Goal: Task Accomplishment & Management: Complete application form

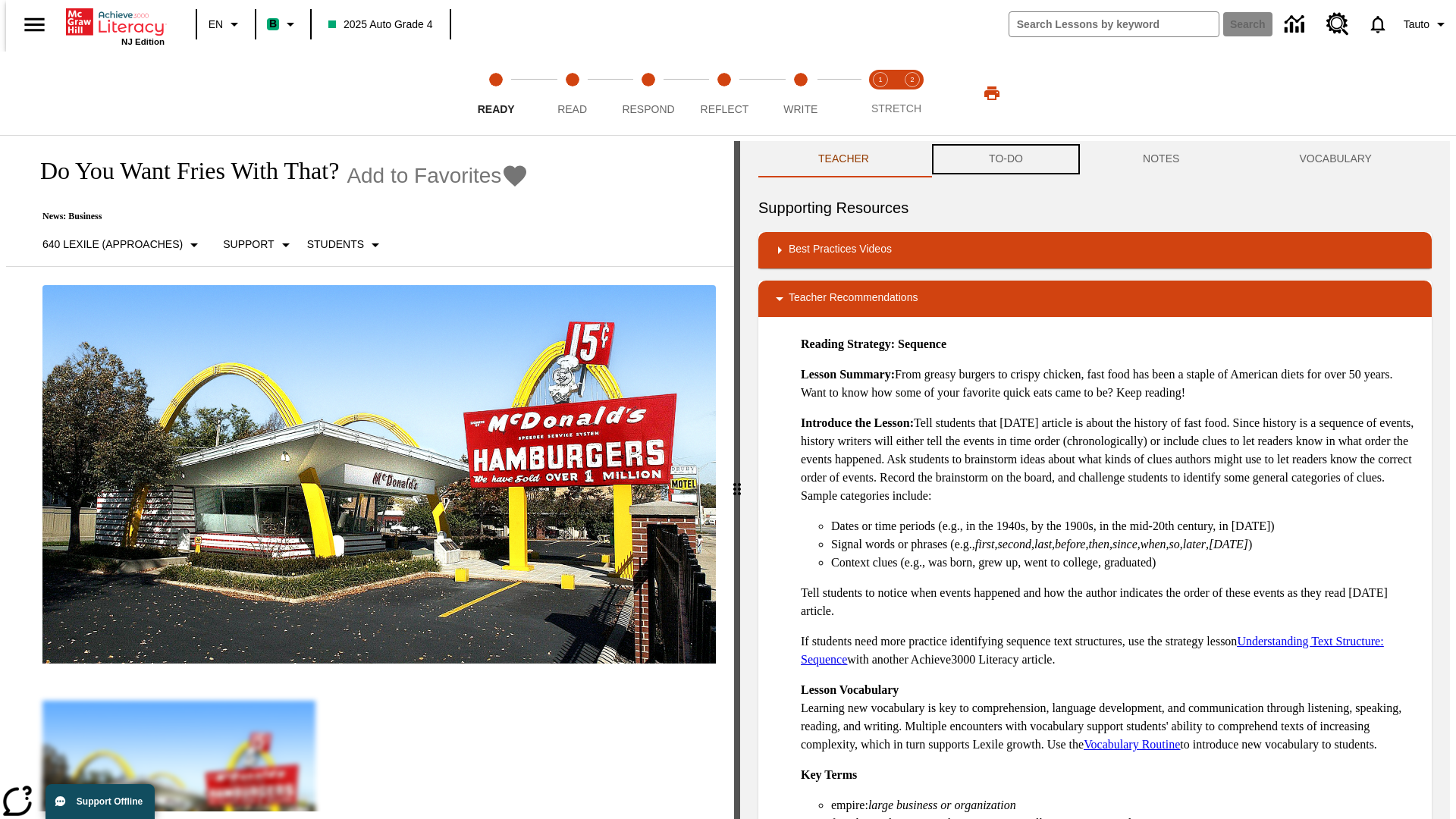
click at [1005, 159] on button "TO-DO" at bounding box center [1006, 158] width 154 height 36
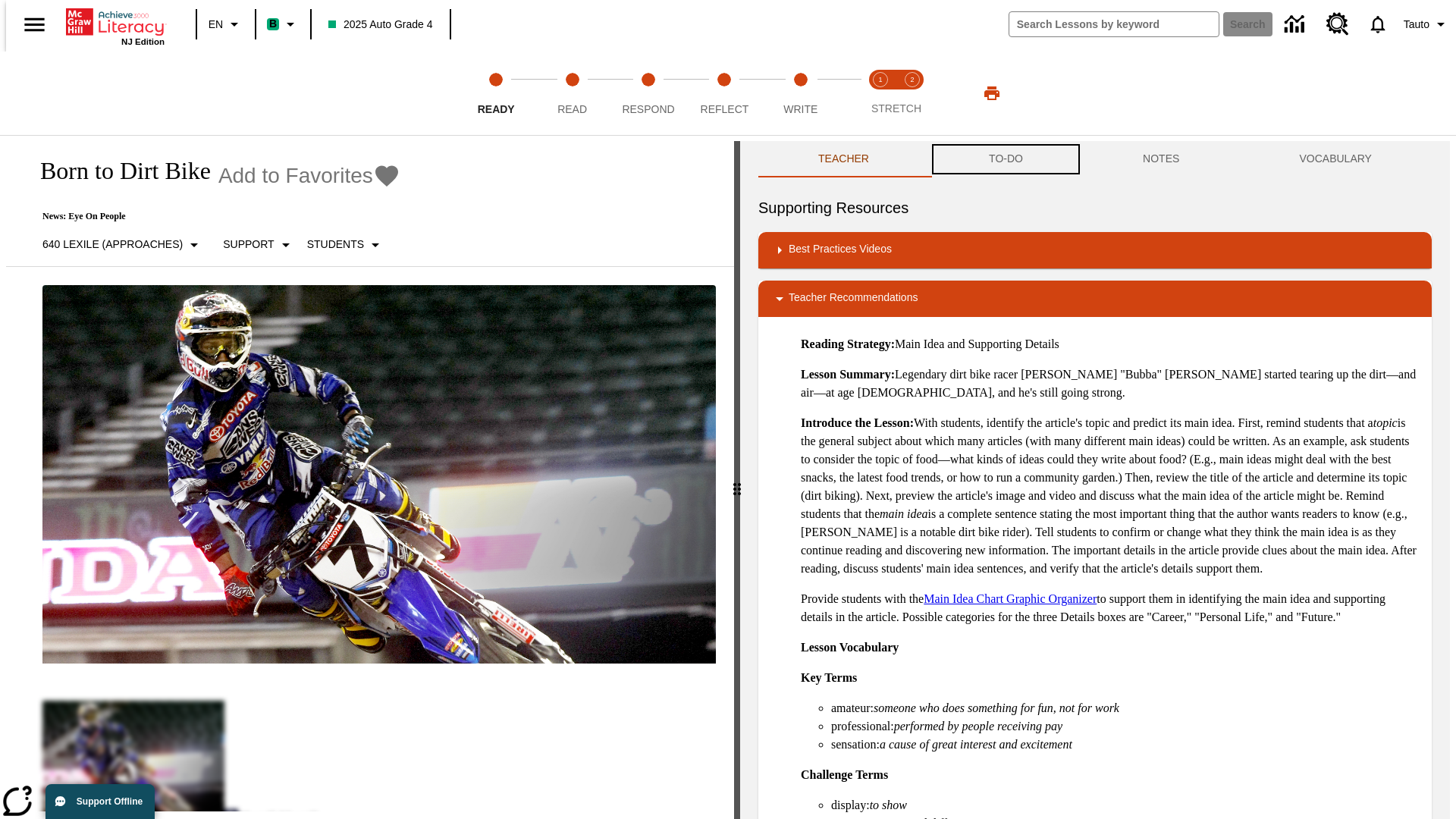
click at [1005, 159] on button "TO-DO" at bounding box center [1006, 158] width 154 height 36
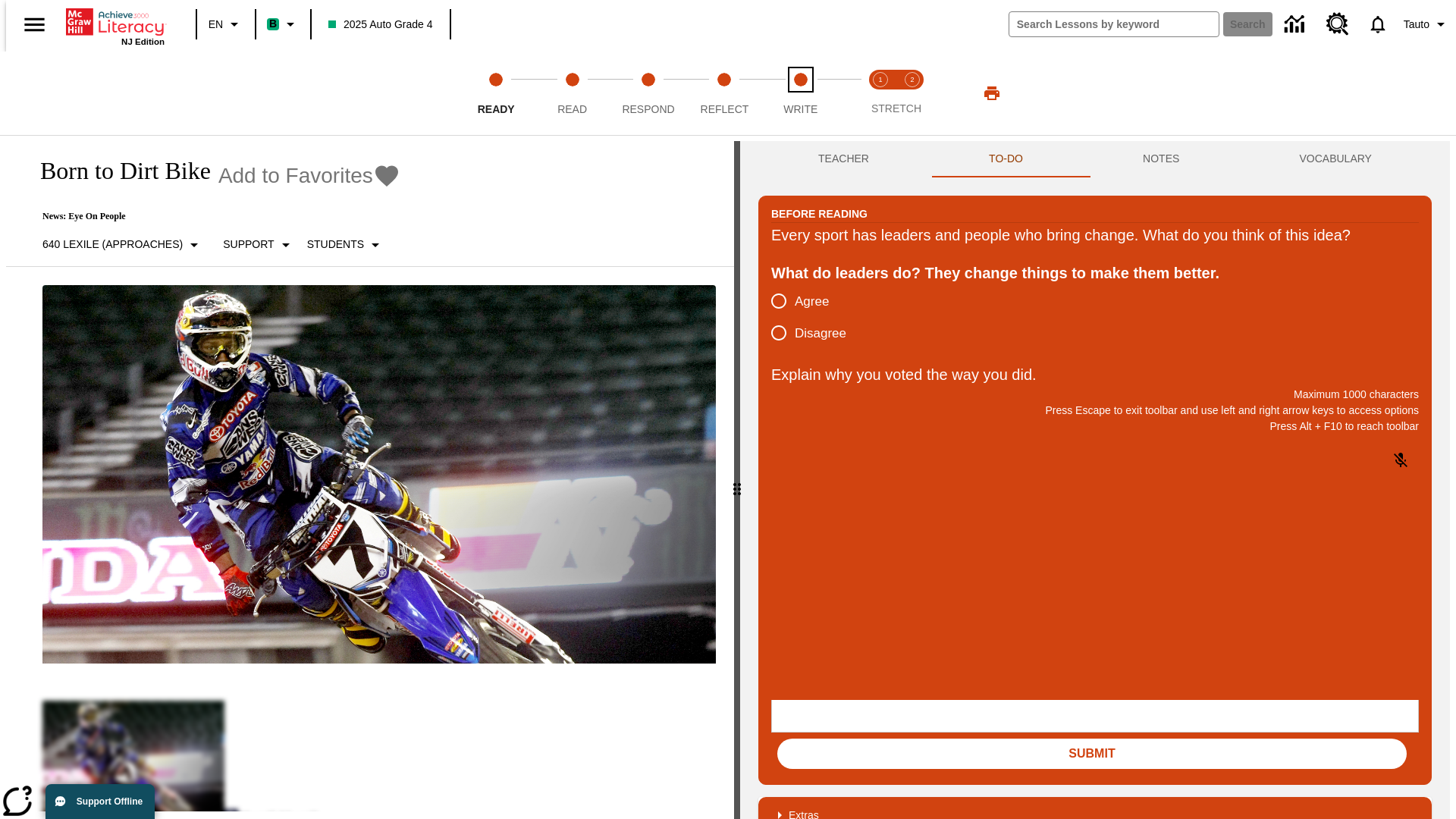
click at [800, 93] on span "Write" at bounding box center [801, 103] width 34 height 28
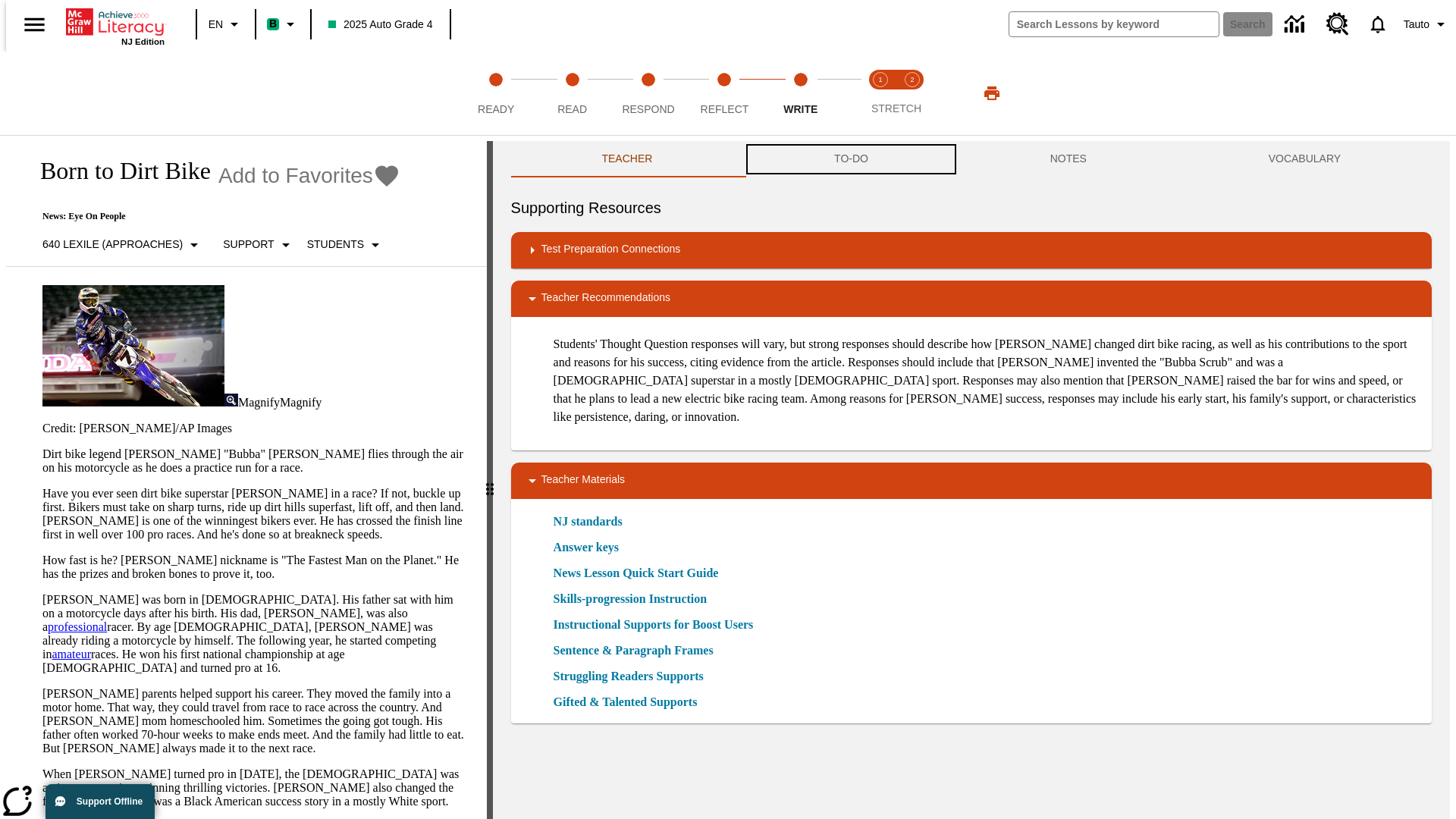
scroll to position [1, 0]
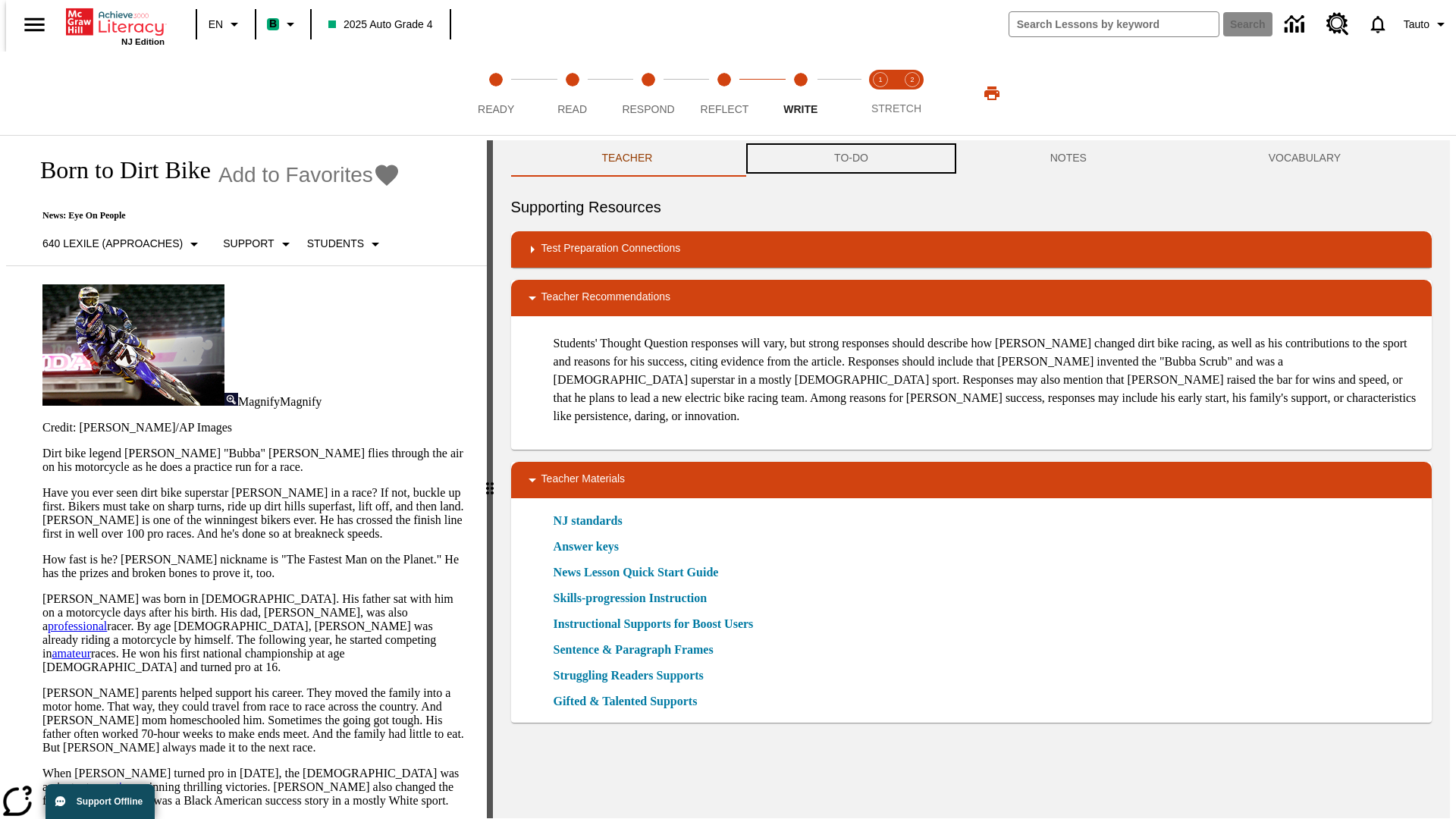
click at [850, 159] on button "TO-DO" at bounding box center [852, 158] width 216 height 36
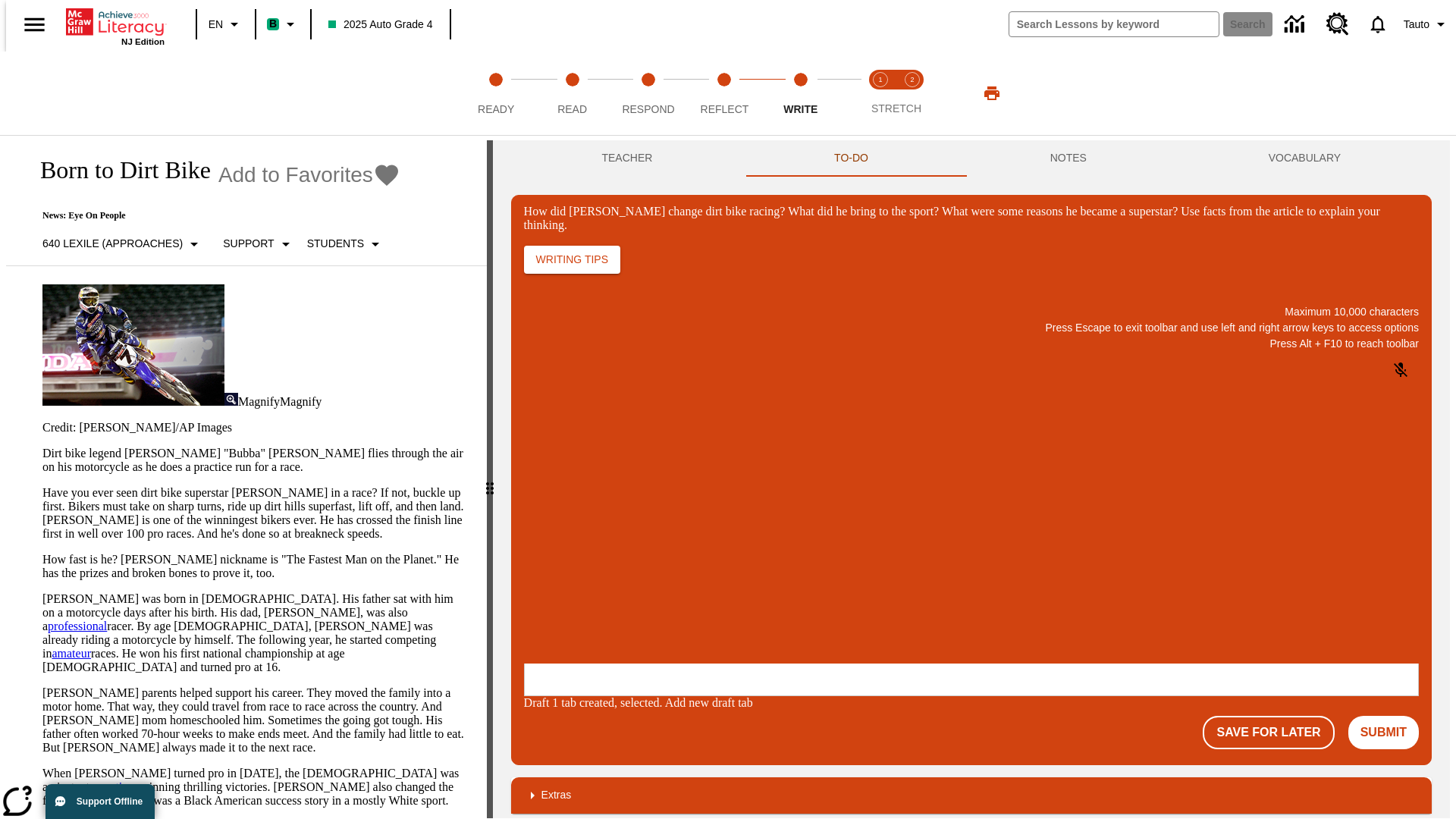
scroll to position [0, 0]
click at [1277, 716] on button "Save For Later" at bounding box center [1268, 733] width 132 height 34
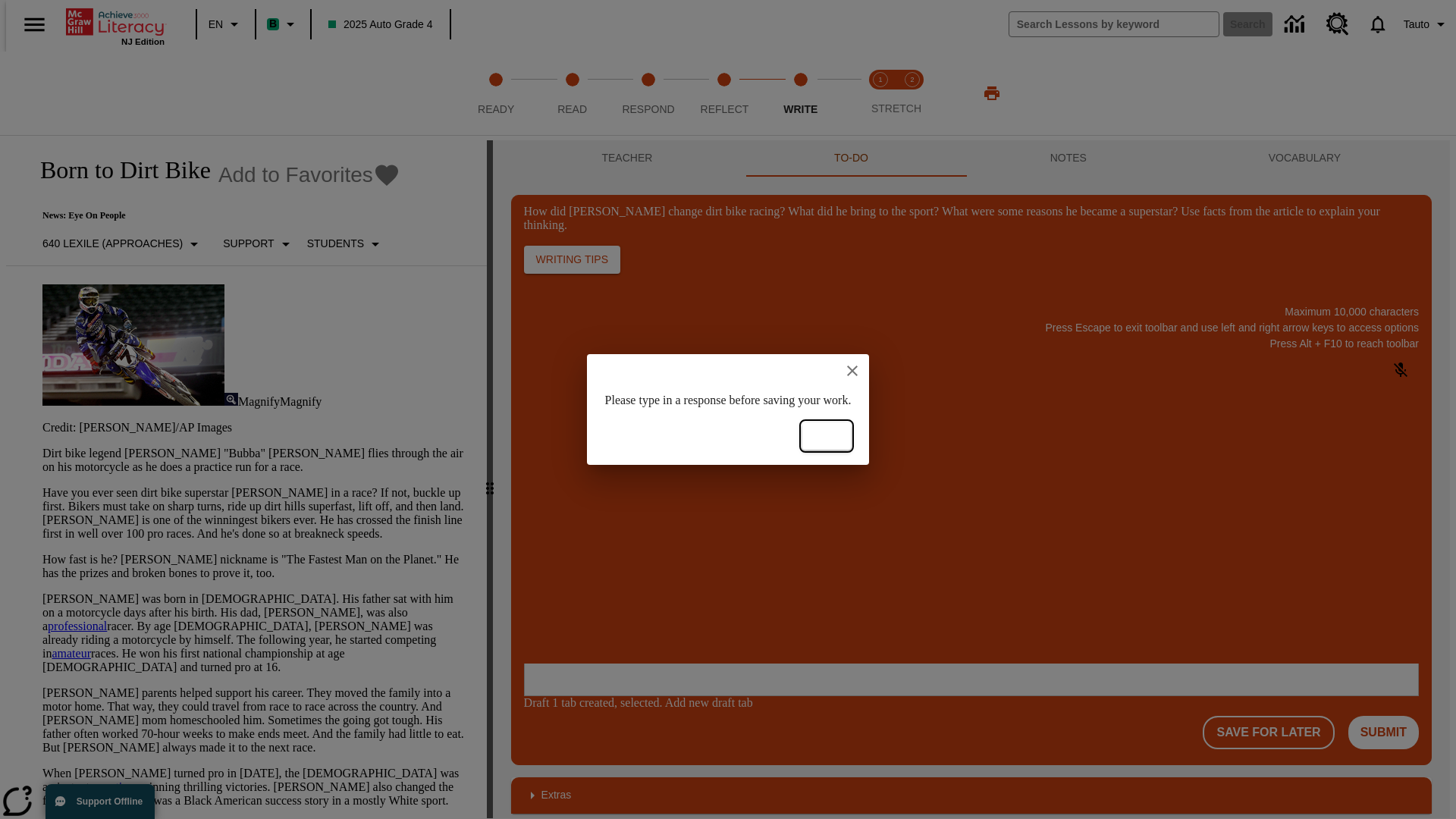
click at [851, 436] on button "Ok" at bounding box center [826, 436] width 49 height 28
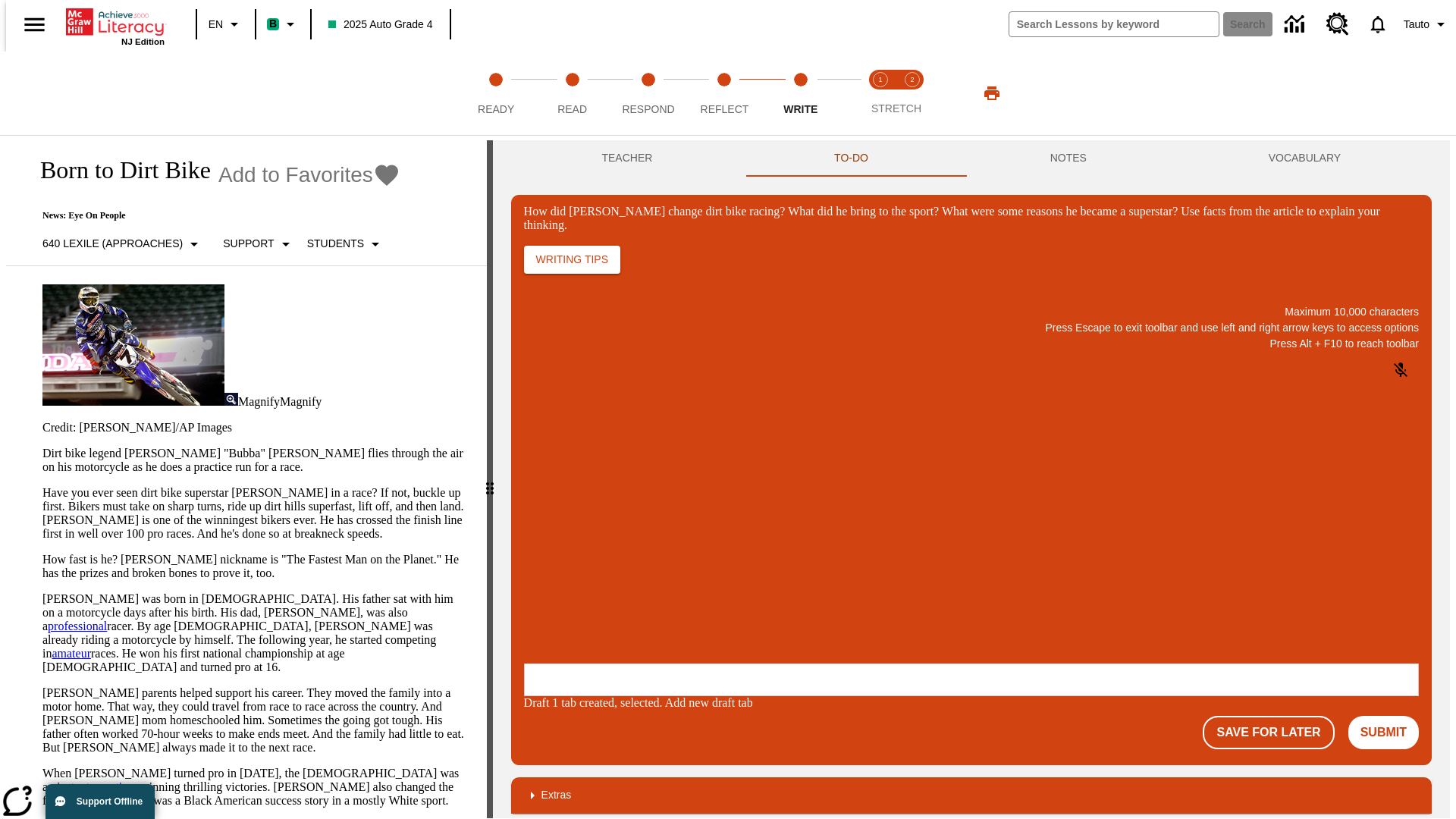
click at [744, 567] on p "How did Stewart change dirt bike racing? What did he bring to the sport? What w…" at bounding box center [636, 565] width 215 height 13
click at [1277, 716] on button "Save For Later" at bounding box center [1268, 733] width 132 height 34
